Goal: Task Accomplishment & Management: Complete application form

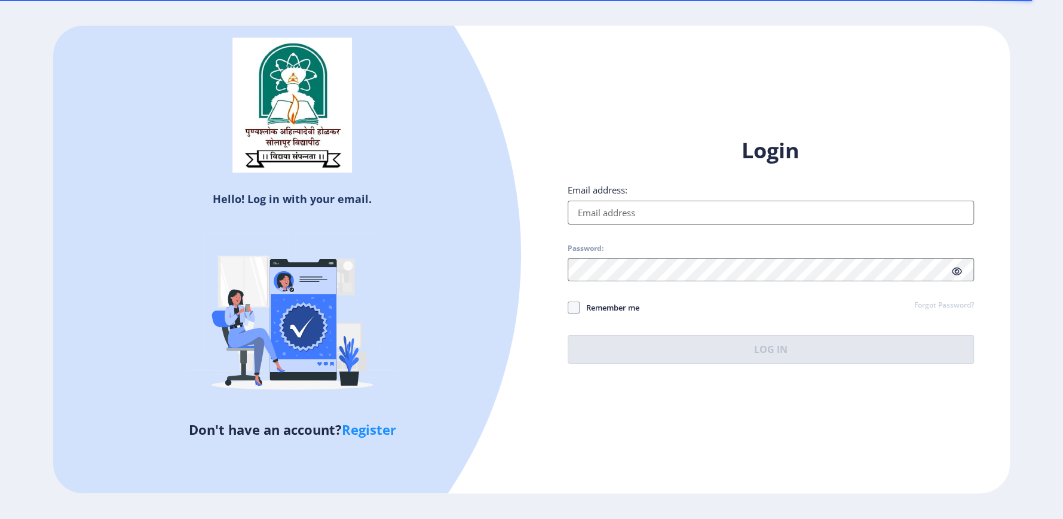
click at [611, 210] on input "Email address:" at bounding box center [771, 213] width 407 height 24
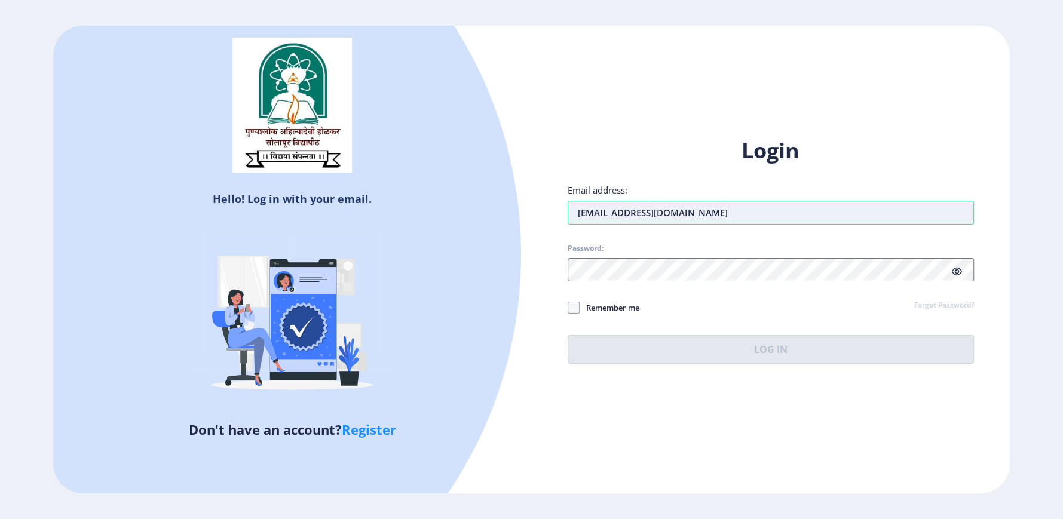
type input "[EMAIL_ADDRESS][DOMAIN_NAME]"
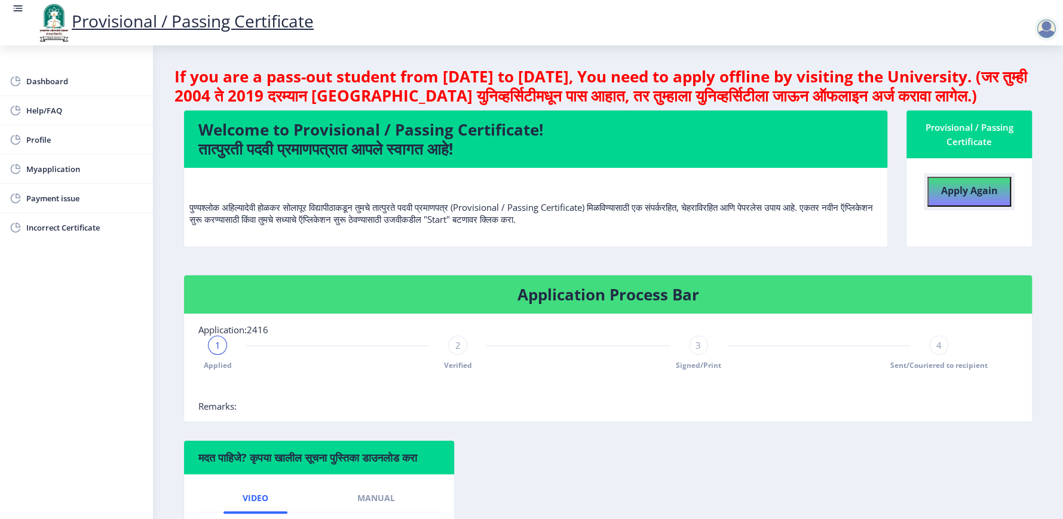
click at [951, 197] on h4 "Apply Again" at bounding box center [969, 190] width 57 height 22
select select
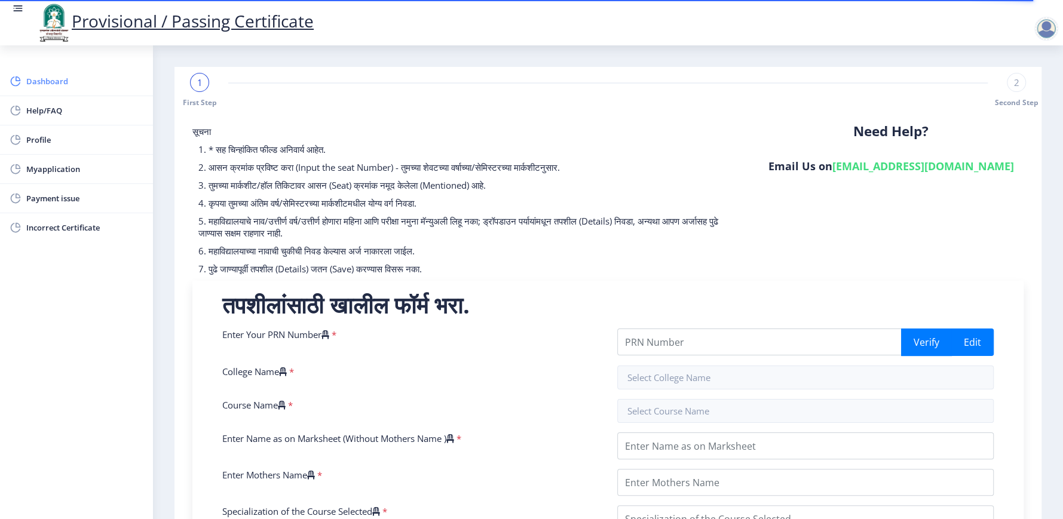
click at [47, 82] on span "Dashboard" at bounding box center [84, 81] width 117 height 14
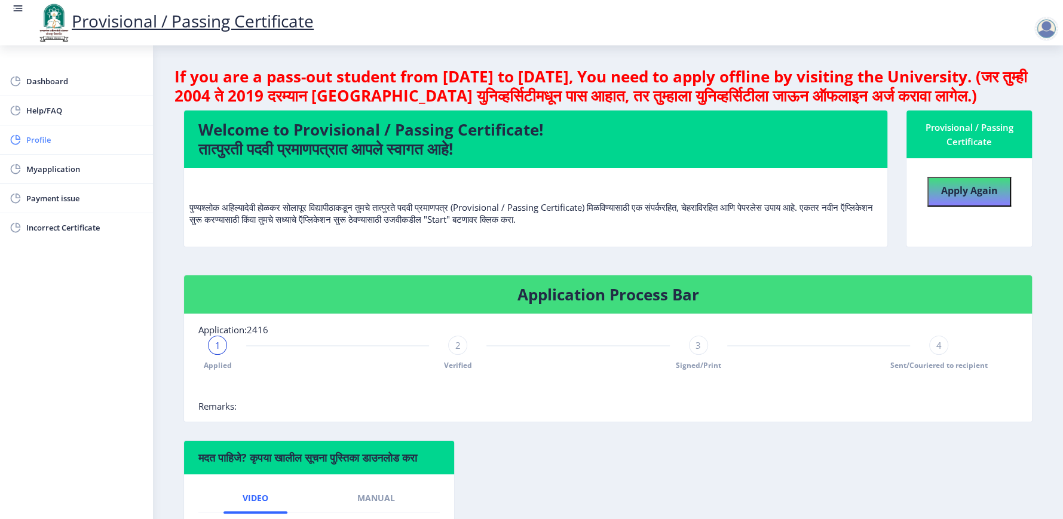
click at [46, 139] on span "Profile" at bounding box center [84, 140] width 117 height 14
select select
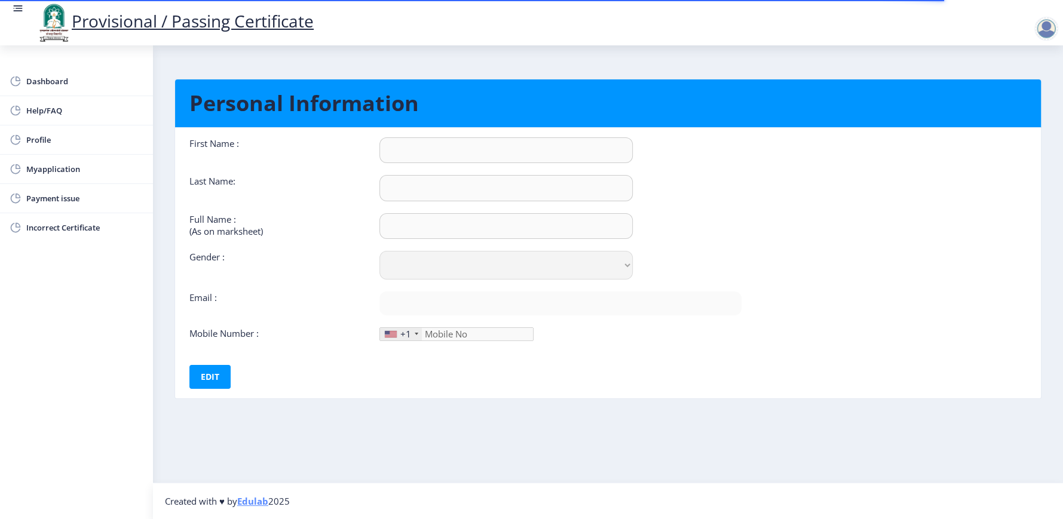
type input "[DEMOGRAPHIC_DATA]"
type input "[PERSON_NAME]"
select select "[DEMOGRAPHIC_DATA]"
type input "[EMAIL_ADDRESS][DOMAIN_NAME]"
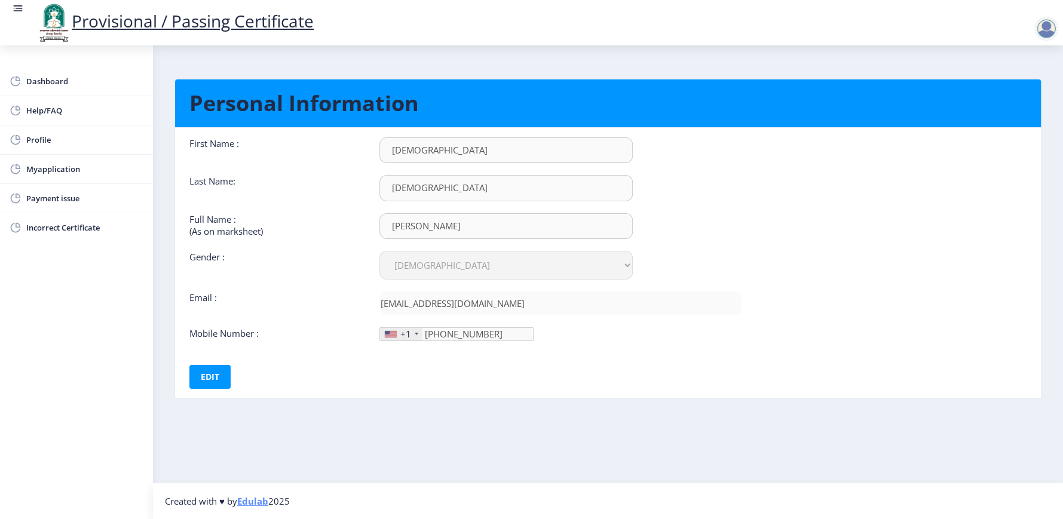
click at [397, 332] on div "+1" at bounding box center [401, 334] width 42 height 13
click at [417, 333] on div at bounding box center [417, 334] width 4 height 2
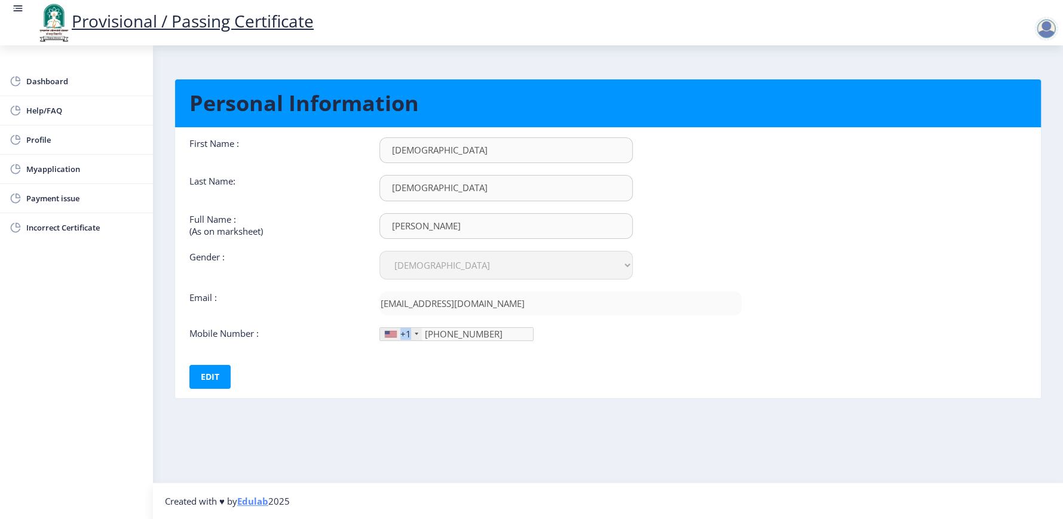
click at [417, 333] on div at bounding box center [417, 334] width 4 height 2
click at [222, 375] on button "Edit" at bounding box center [209, 377] width 41 height 24
click at [412, 332] on div "+1" at bounding box center [401, 334] width 42 height 13
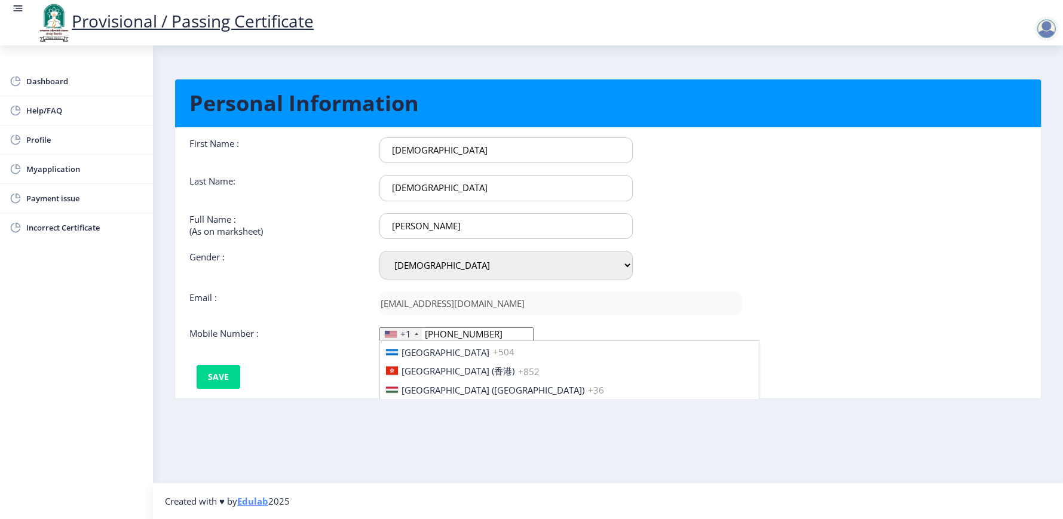
scroll to position [1819, 0]
click at [431, 425] on span "[GEOGRAPHIC_DATA] ([GEOGRAPHIC_DATA])" at bounding box center [493, 431] width 183 height 12
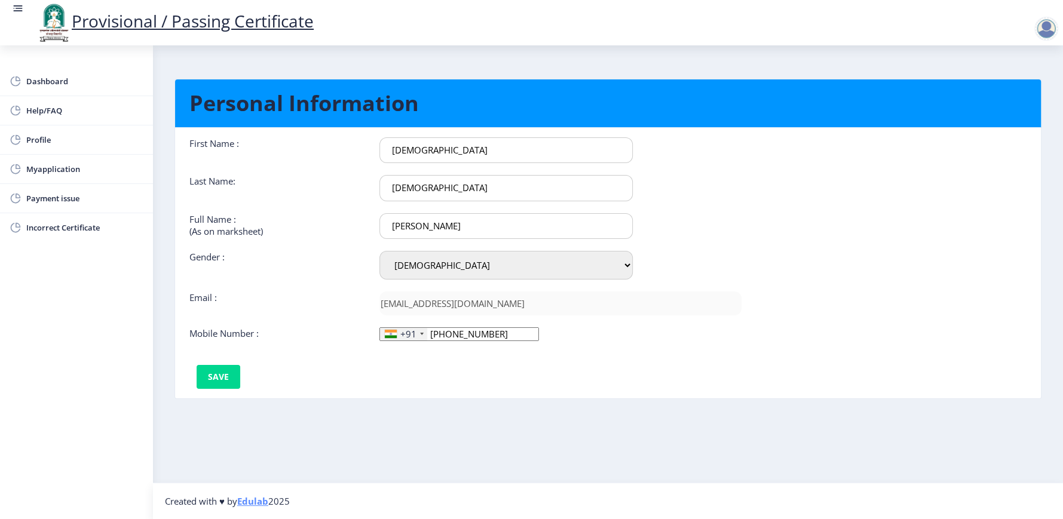
click at [478, 334] on input "[PHONE_NUMBER]" at bounding box center [460, 335] width 160 height 14
type input "9"
type input "9834531866"
click at [217, 376] on button "Save" at bounding box center [219, 377] width 44 height 24
click at [134, 91] on link "Dashboard" at bounding box center [76, 81] width 153 height 29
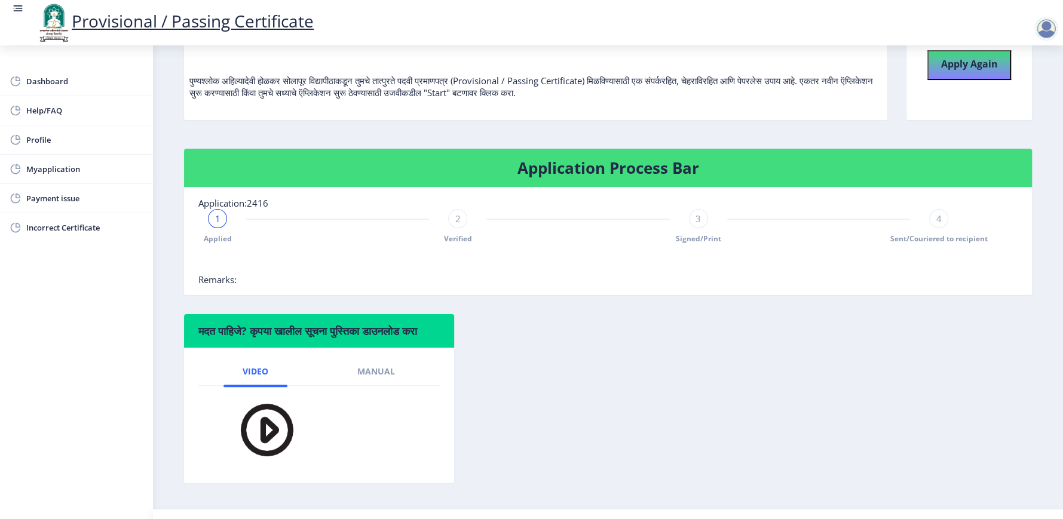
scroll to position [127, 0]
click at [458, 228] on div "2 Verified" at bounding box center [457, 226] width 19 height 35
click at [217, 216] on rect at bounding box center [218, 219] width 12 height 12
click at [217, 216] on span "1" at bounding box center [217, 219] width 5 height 12
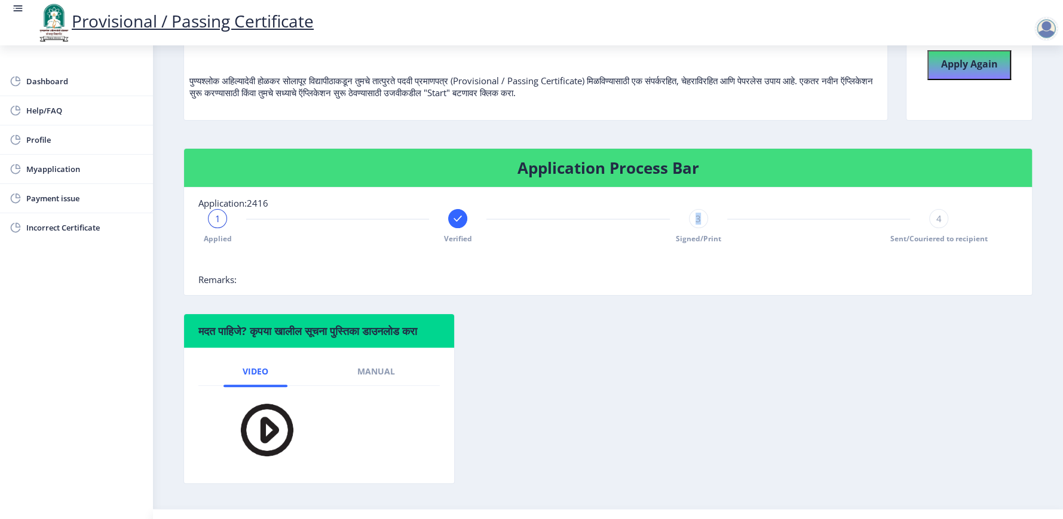
drag, startPoint x: 709, startPoint y: 213, endPoint x: 694, endPoint y: 216, distance: 14.7
click at [694, 216] on div "1 Applied Verified 3 Signed/Print 4 Sent/Couriered to recipient" at bounding box center [578, 226] width 760 height 35
click at [696, 216] on span "3" at bounding box center [698, 219] width 5 height 12
click at [944, 221] on div "4" at bounding box center [938, 218] width 19 height 19
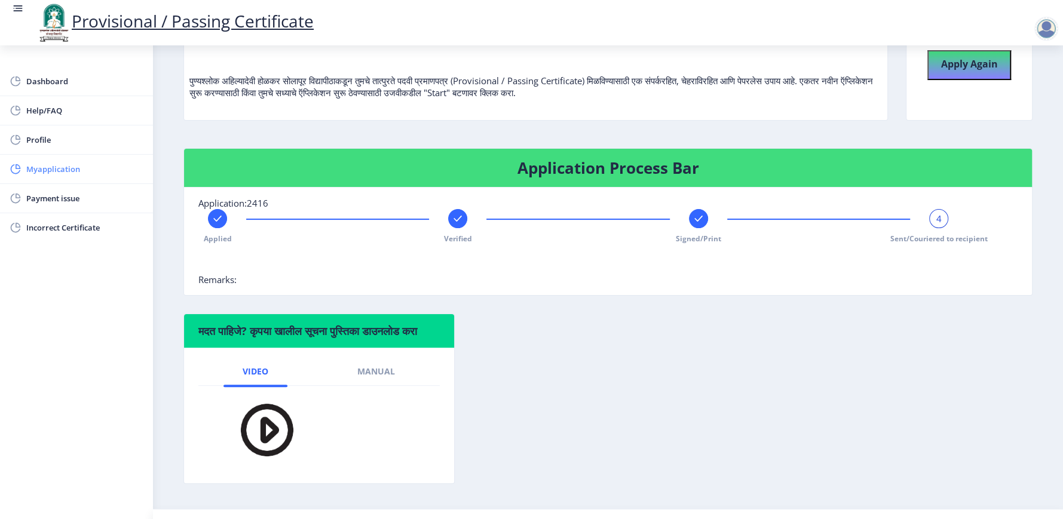
click at [60, 157] on link "Myapplication" at bounding box center [76, 169] width 153 height 29
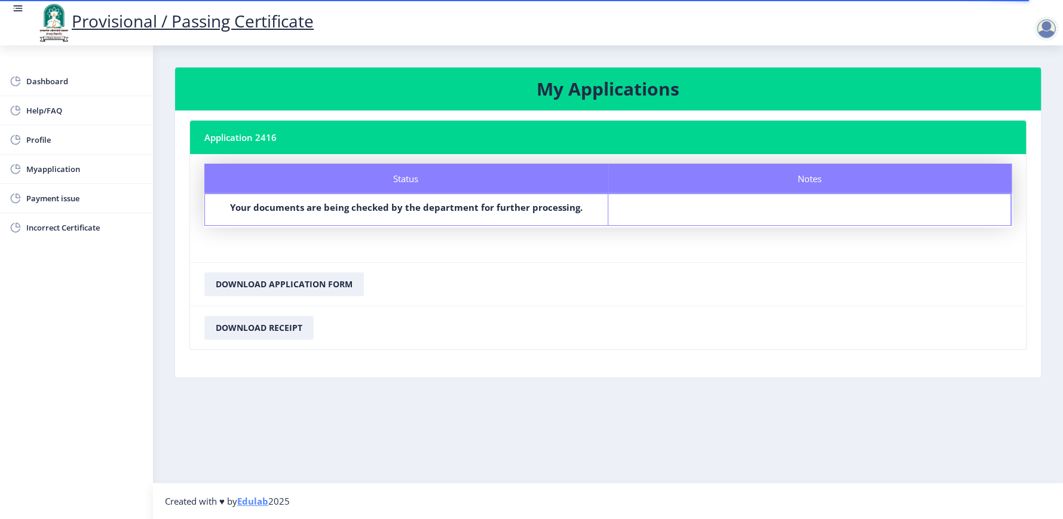
click at [650, 200] on div "Notes" at bounding box center [809, 209] width 403 height 31
click at [316, 284] on button "Download Application Form" at bounding box center [284, 285] width 160 height 24
